Goal: Information Seeking & Learning: Learn about a topic

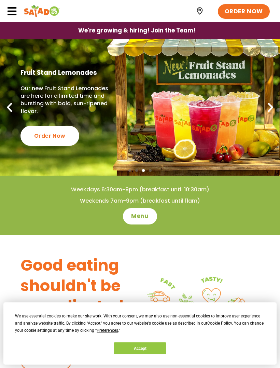
click at [140, 212] on span "Menu" at bounding box center [139, 216] width 17 height 8
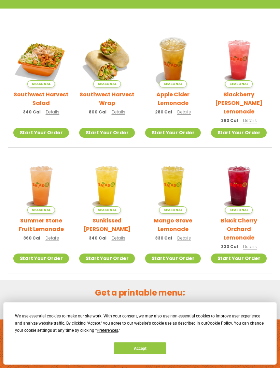
scroll to position [157, 0]
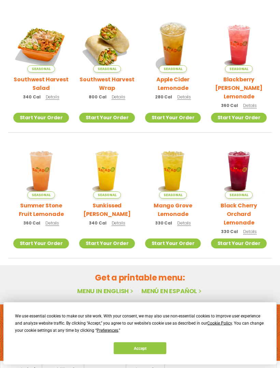
click at [145, 354] on button "Accept" at bounding box center [140, 348] width 53 height 12
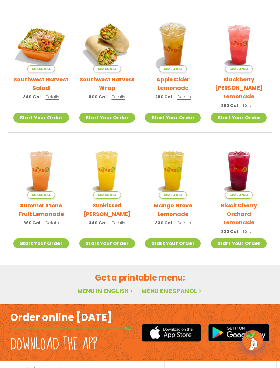
click at [103, 287] on link "Menu in English" at bounding box center [105, 291] width 57 height 9
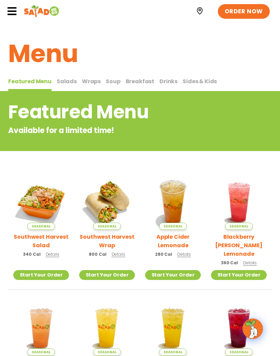
click at [14, 11] on icon at bounding box center [12, 11] width 10 height 10
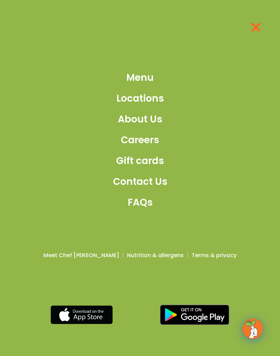
click at [145, 85] on span "Menu" at bounding box center [139, 78] width 27 height 14
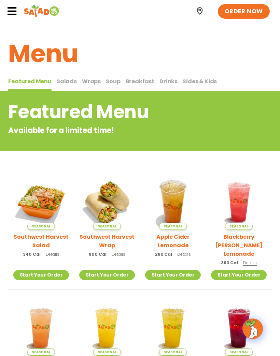
click at [65, 84] on span "Salads" at bounding box center [67, 81] width 20 height 8
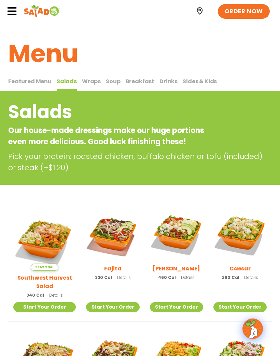
click at [89, 82] on span "Wraps" at bounding box center [91, 81] width 19 height 8
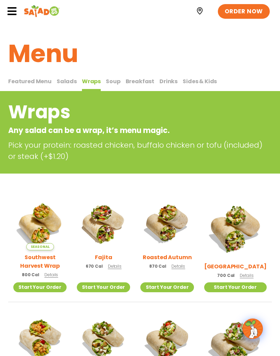
click at [137, 81] on span "Breakfast" at bounding box center [140, 81] width 29 height 8
